Goal: Information Seeking & Learning: Learn about a topic

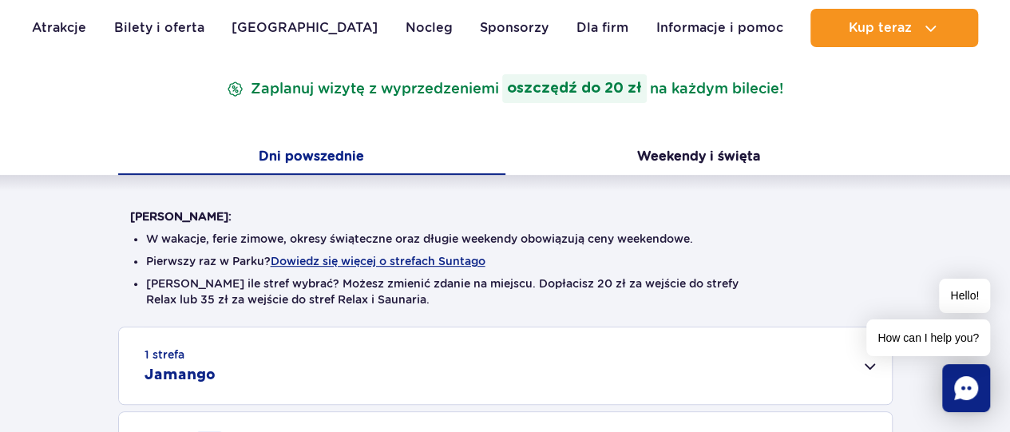
scroll to position [240, 0]
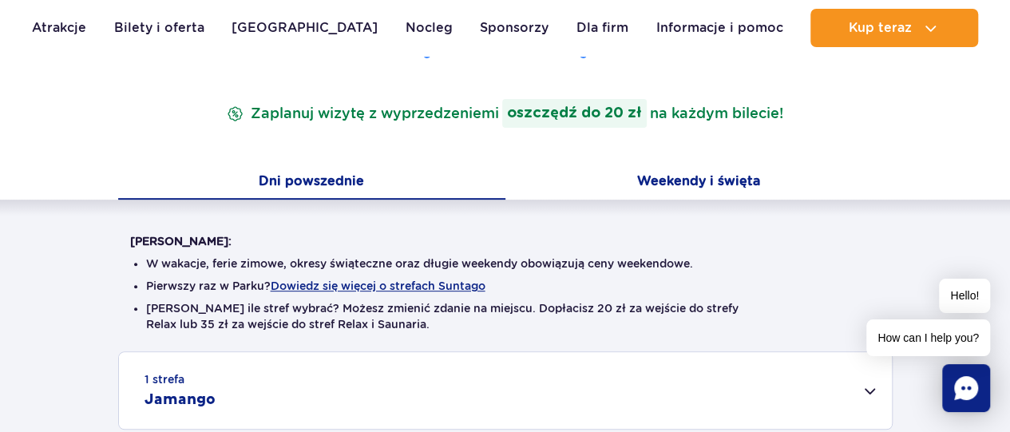
click at [702, 170] on button "Weekendy i święta" at bounding box center [698, 183] width 387 height 34
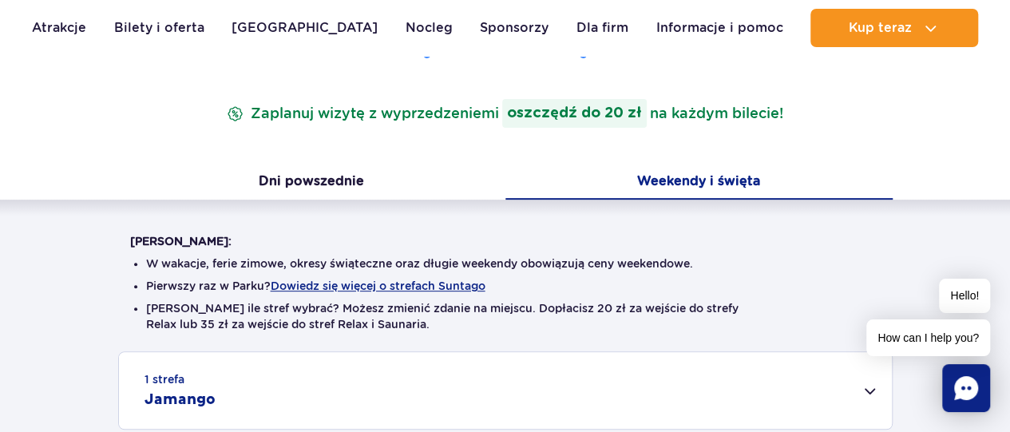
click at [723, 183] on button "Weekendy i święta" at bounding box center [698, 183] width 387 height 34
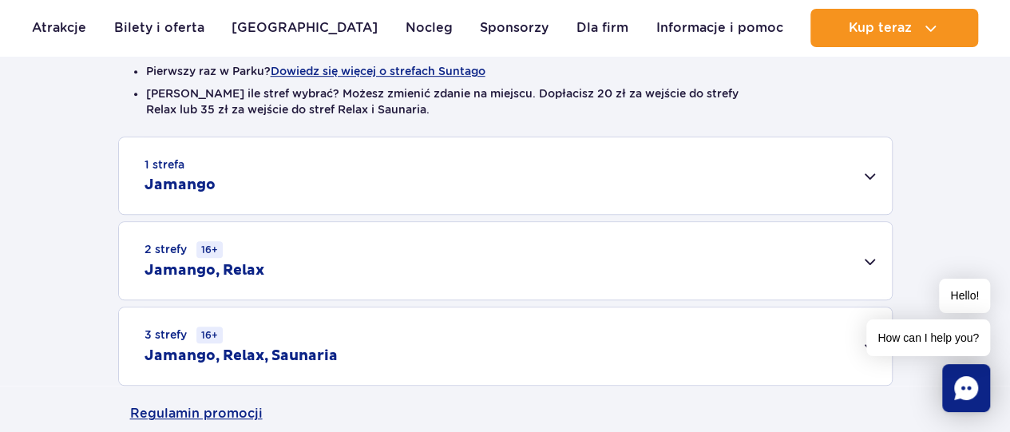
scroll to position [479, 0]
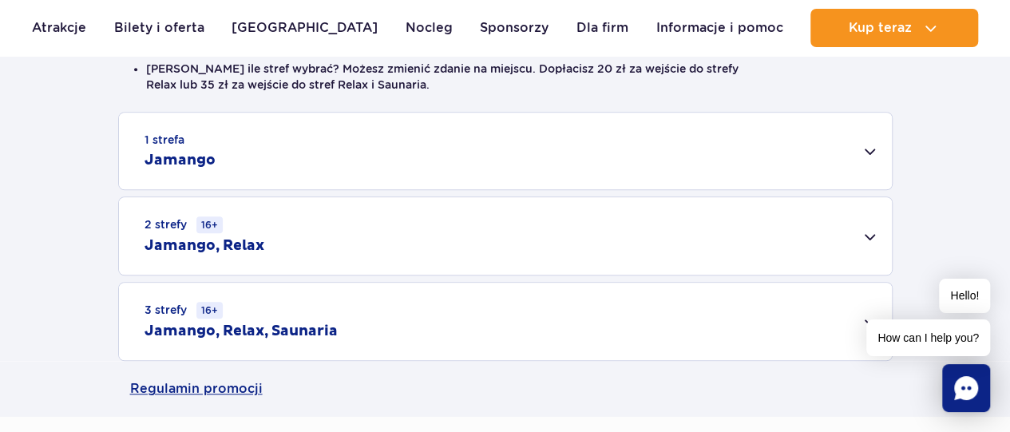
click at [265, 139] on div "1 strefa Jamango" at bounding box center [505, 151] width 773 height 77
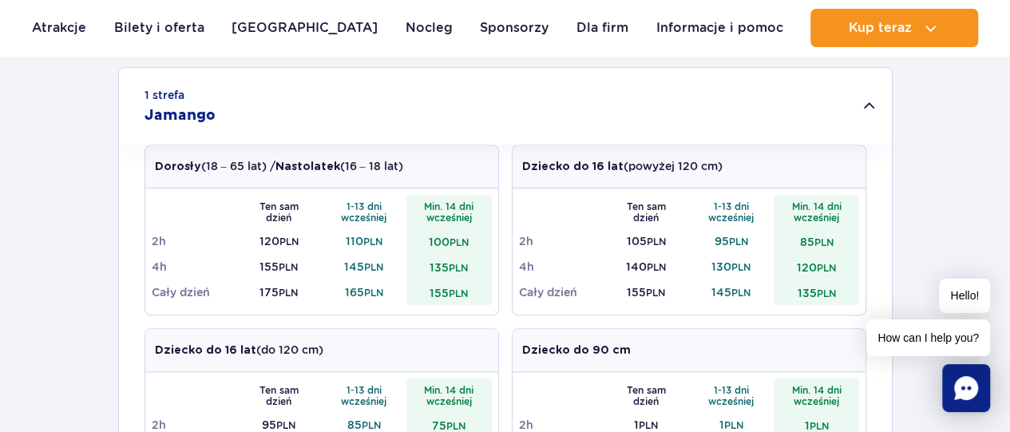
scroll to position [559, 0]
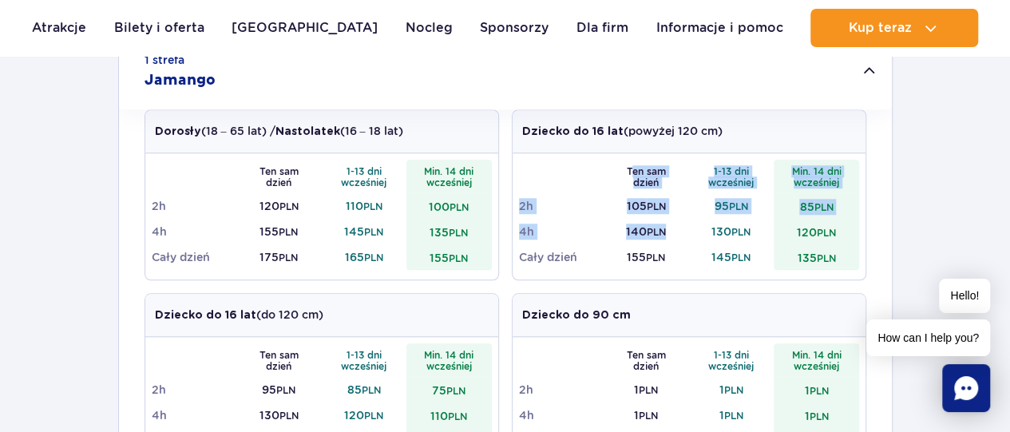
drag, startPoint x: 629, startPoint y: 165, endPoint x: 685, endPoint y: 234, distance: 88.5
click at [685, 234] on tbody "Ten sam dzień 1-13 dni wcześniej Min. 14 dni wcześniej 2h 105 PLN 95 PLN 85 PLN…" at bounding box center [689, 215] width 340 height 110
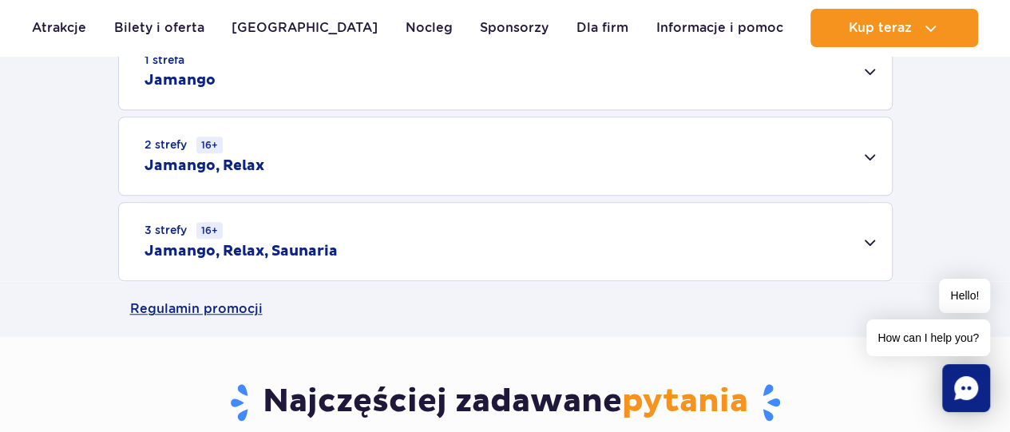
click at [696, 252] on div "1 strefa Jamango Dorosły (18 – 65 lat) / Nastolatek (16 – 18 lat) Ten sam dzień…" at bounding box center [505, 156] width 1010 height 249
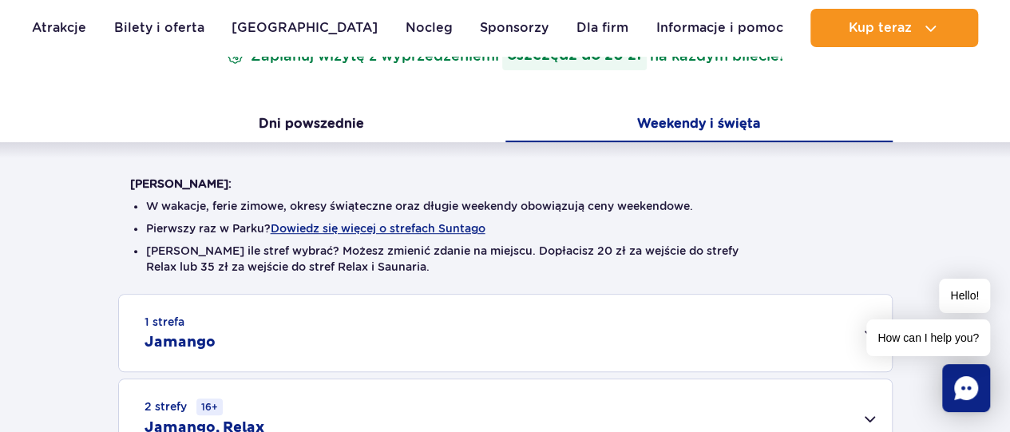
scroll to position [399, 0]
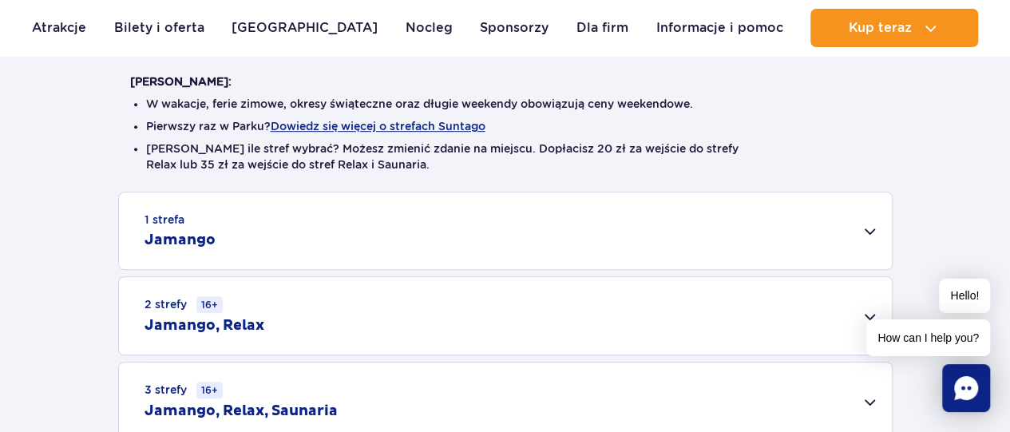
drag, startPoint x: 704, startPoint y: 213, endPoint x: 727, endPoint y: 208, distance: 22.9
click at [703, 215] on div "1 strefa Jamango" at bounding box center [505, 230] width 773 height 77
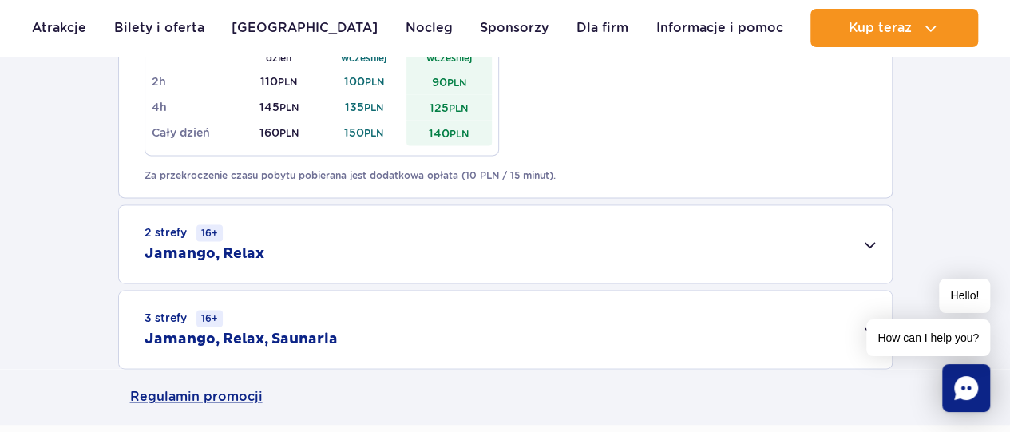
scroll to position [1118, 0]
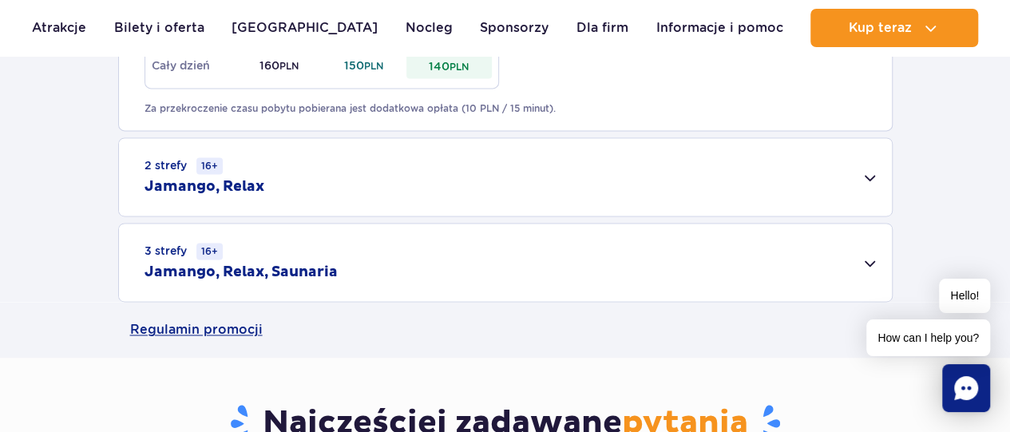
click at [536, 179] on div "2 strefy 16+ Jamango, Relax" at bounding box center [505, 176] width 773 height 77
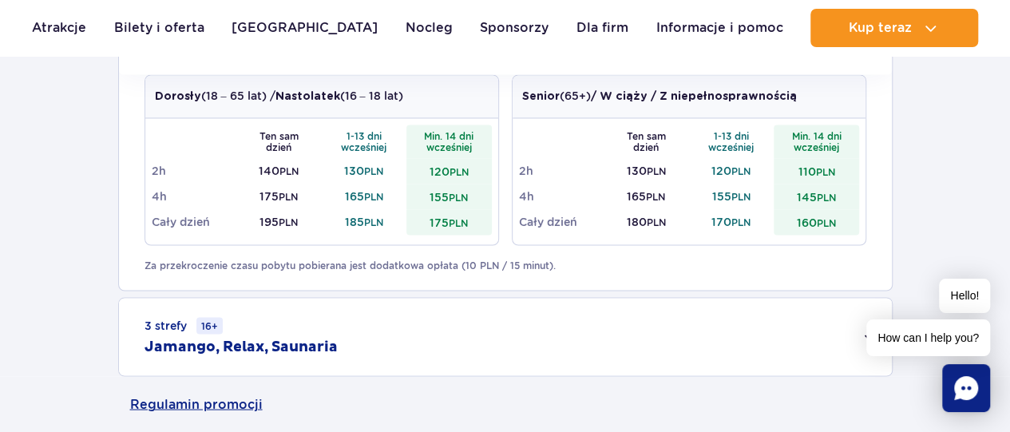
scroll to position [1357, 0]
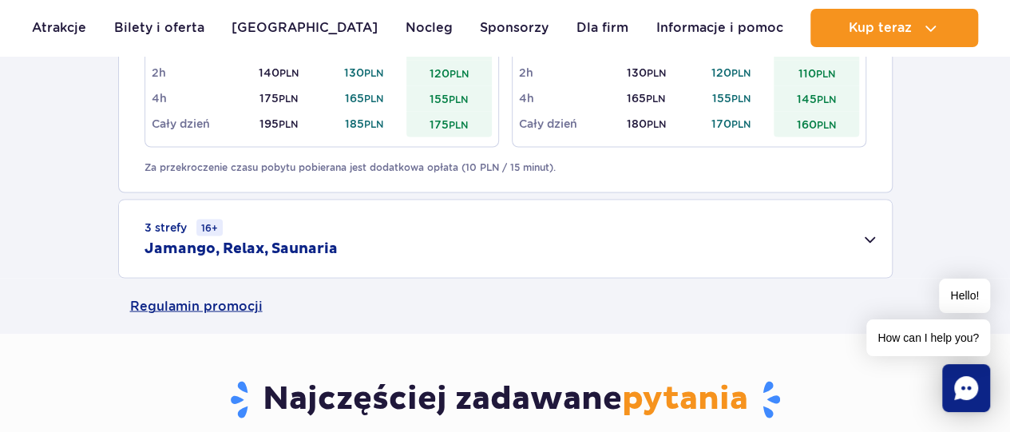
click at [775, 239] on div "3 strefy 16+ Jamango, Relax, Saunaria" at bounding box center [505, 238] width 773 height 77
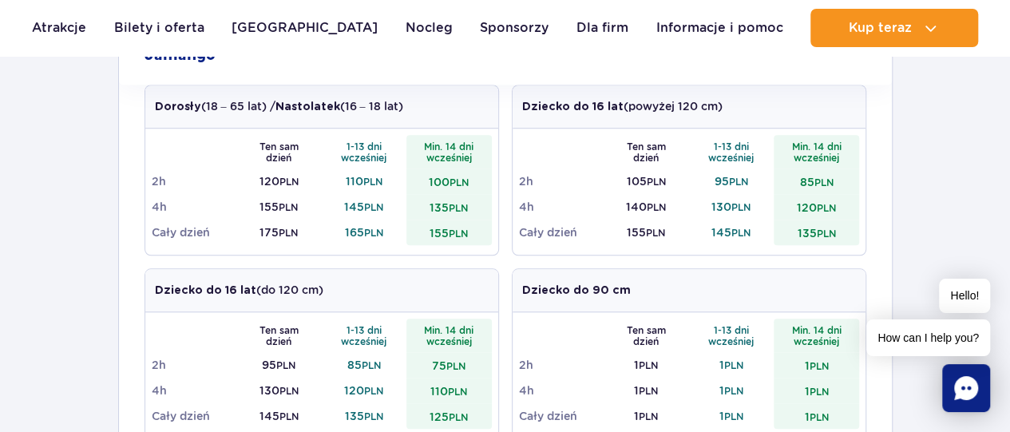
scroll to position [559, 0]
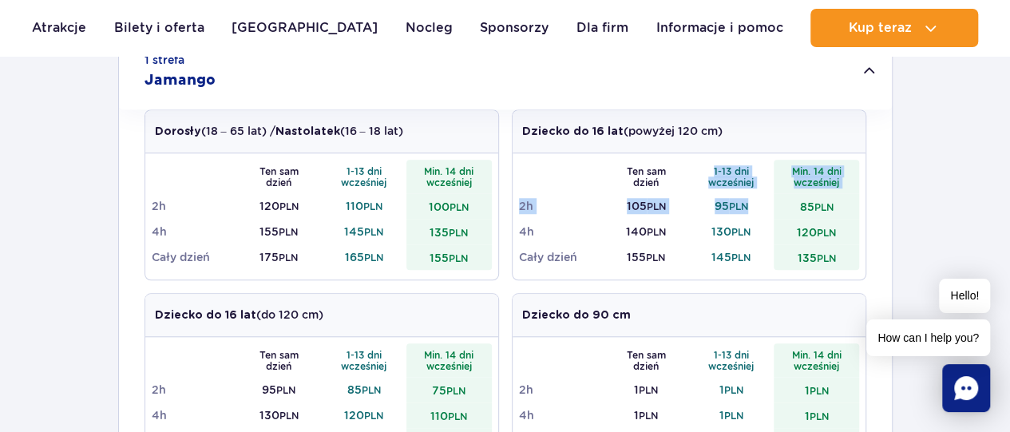
drag, startPoint x: 707, startPoint y: 172, endPoint x: 758, endPoint y: 192, distance: 54.1
click at [758, 192] on tbody "Ten sam dzień 1-13 dni wcześniej Min. 14 dni wcześniej 2h 105 PLN 95 PLN 85 PLN…" at bounding box center [689, 215] width 340 height 110
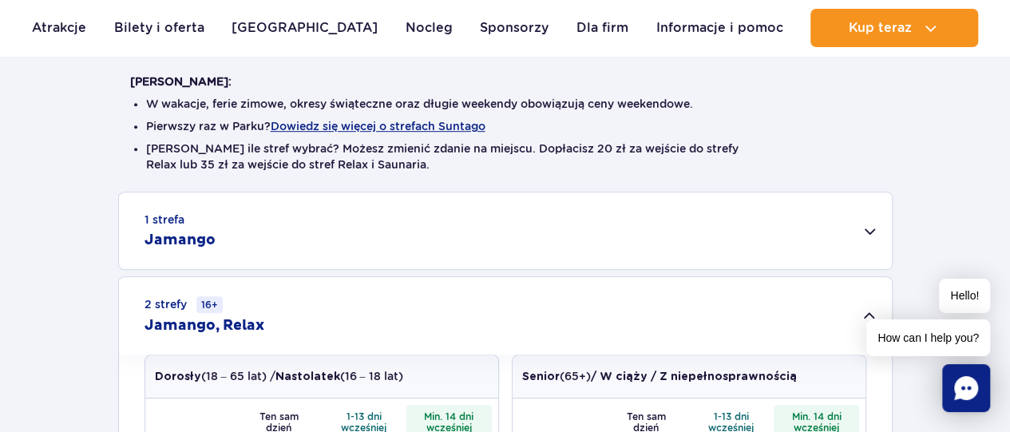
click at [746, 228] on div "1 strefa Jamango" at bounding box center [505, 230] width 773 height 77
